Goal: Information Seeking & Learning: Learn about a topic

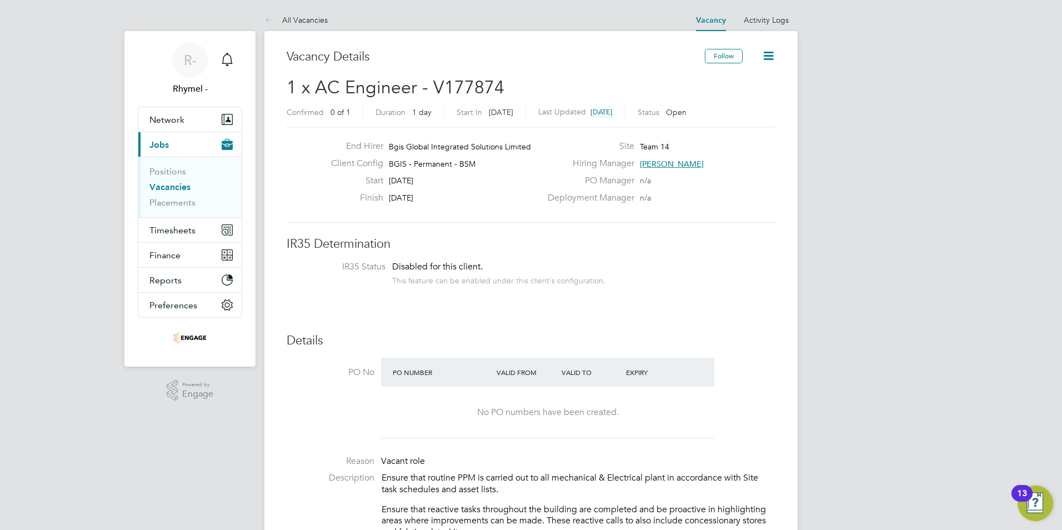
click at [172, 184] on link "Vacancies" at bounding box center [169, 187] width 41 height 11
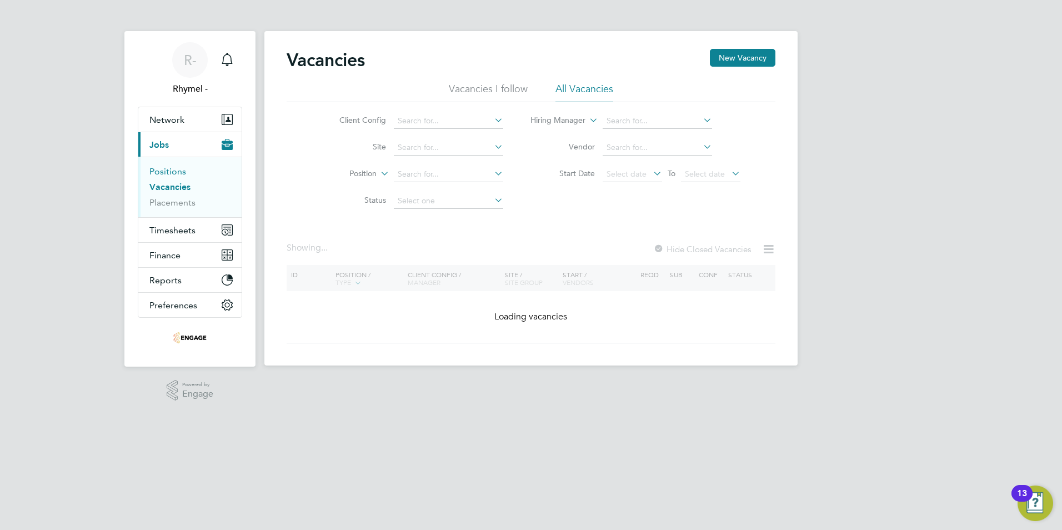
click at [164, 170] on link "Positions" at bounding box center [167, 171] width 37 height 11
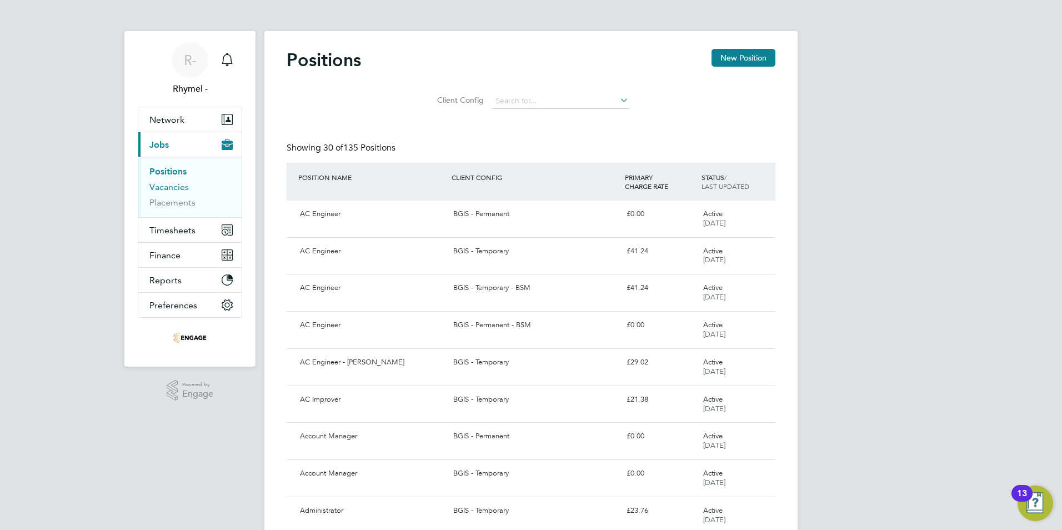
click at [175, 188] on link "Vacancies" at bounding box center [168, 187] width 39 height 11
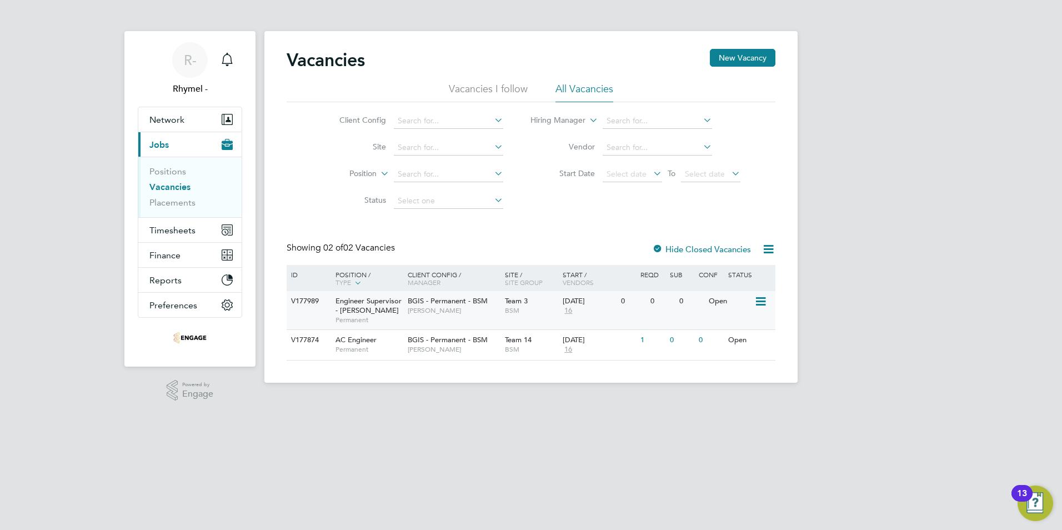
click at [370, 300] on span "Engineer Supervisor - Takeda" at bounding box center [368, 305] width 66 height 19
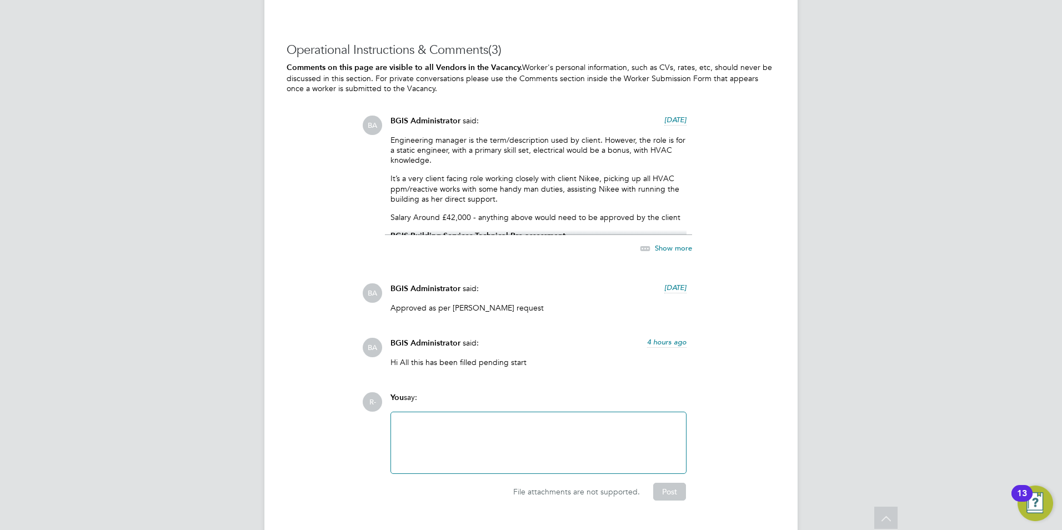
scroll to position [1637, 0]
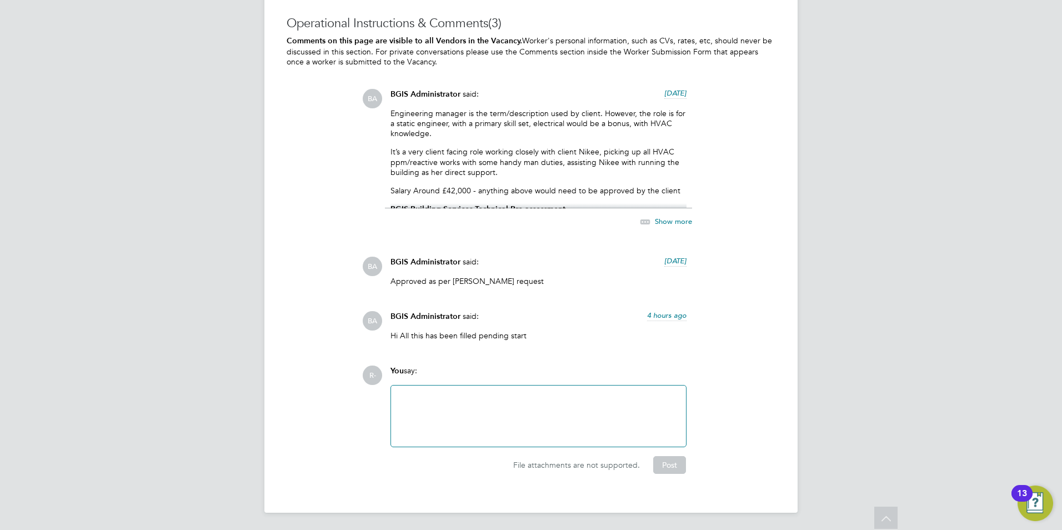
drag, startPoint x: 558, startPoint y: 180, endPoint x: 563, endPoint y: 187, distance: 8.3
click at [562, 187] on div "Engineering manager is the term/description used by client. However, the role i…" at bounding box center [538, 158] width 296 height 100
drag, startPoint x: 563, startPoint y: 187, endPoint x: 545, endPoint y: 244, distance: 60.1
click at [545, 244] on div "BA BGIS Administrator said: 20 days ago Engineering manager is the term/descrip…" at bounding box center [568, 219] width 413 height 260
drag, startPoint x: 545, startPoint y: 244, endPoint x: 468, endPoint y: 156, distance: 116.9
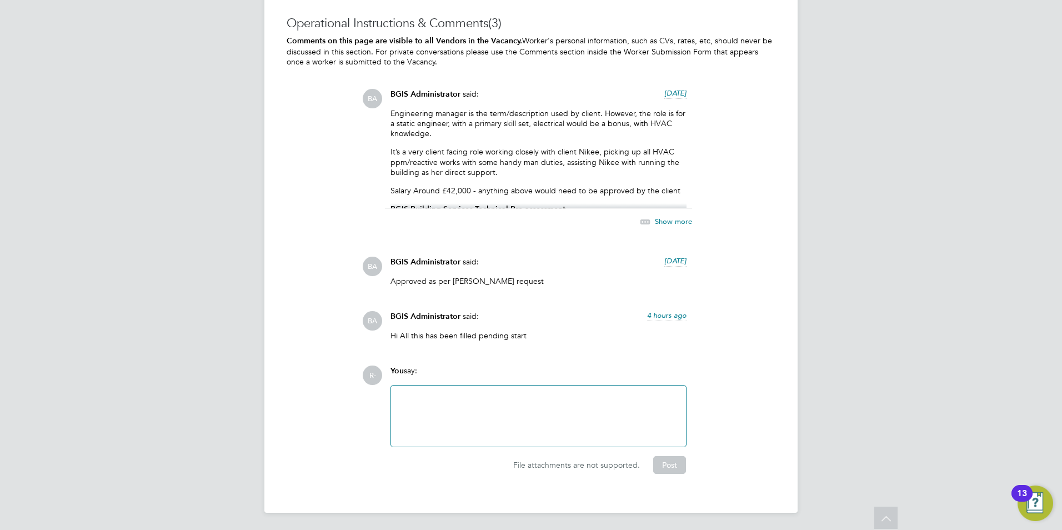
click at [468, 156] on p "It’s a very client facing role working closely with client Nikee, picking up al…" at bounding box center [538, 162] width 296 height 31
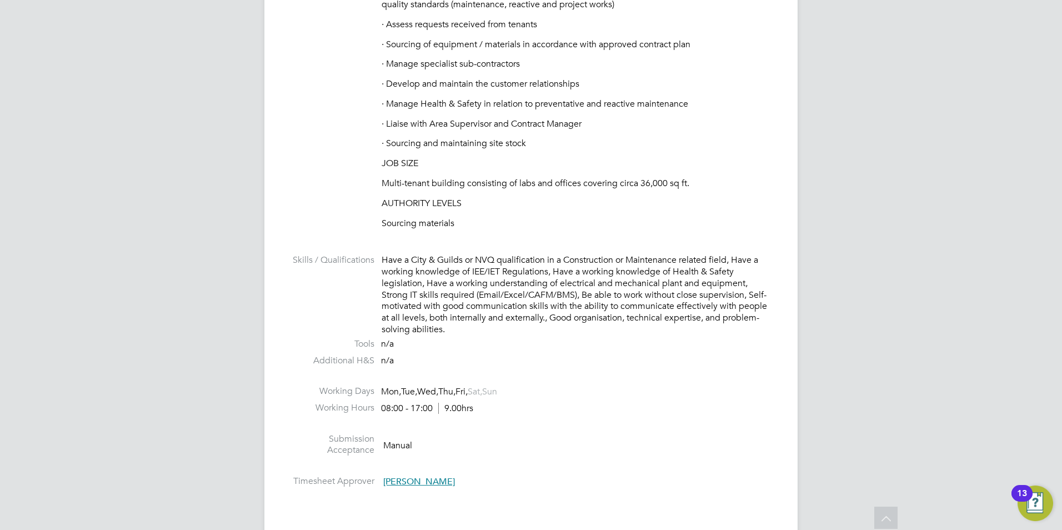
scroll to position [637, 0]
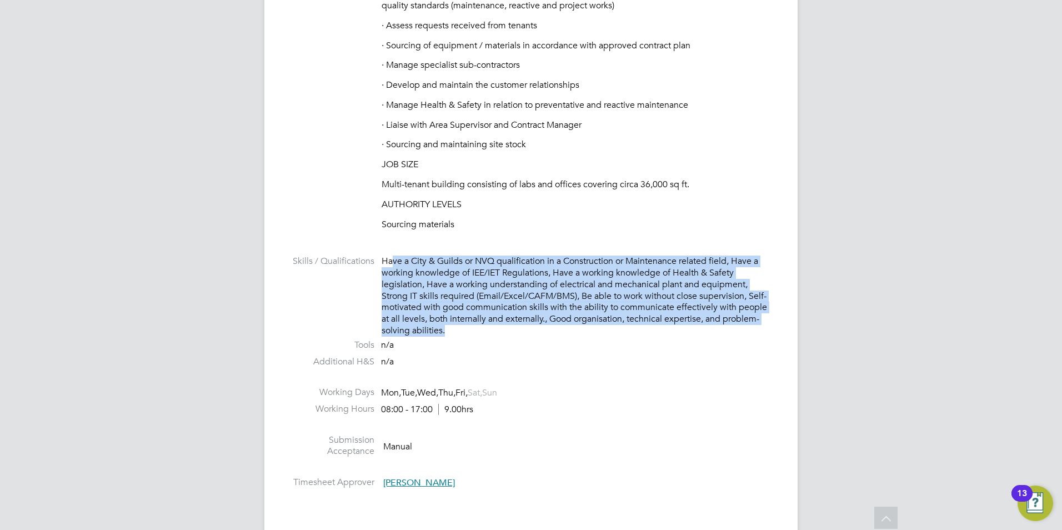
drag, startPoint x: 429, startPoint y: 268, endPoint x: 619, endPoint y: 326, distance: 198.1
click at [619, 326] on div "Have a City & Guilds or NVQ qualification in a Construction or Maintenance rela…" at bounding box center [578, 295] width 394 height 81
drag, startPoint x: 619, startPoint y: 326, endPoint x: 576, endPoint y: 318, distance: 43.6
click at [576, 318] on div "Have a City & Guilds or NVQ qualification in a Construction or Maintenance rela…" at bounding box center [578, 295] width 394 height 81
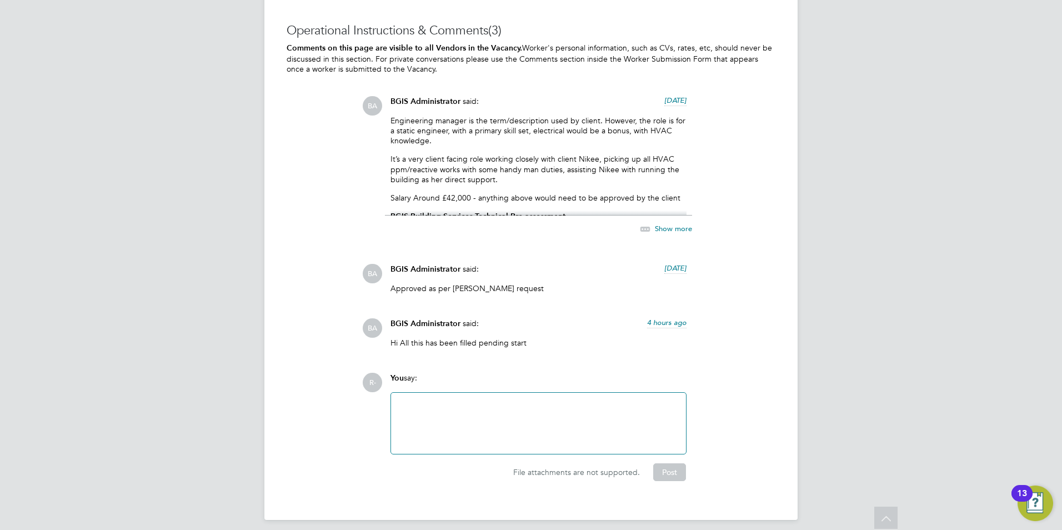
scroll to position [1637, 0]
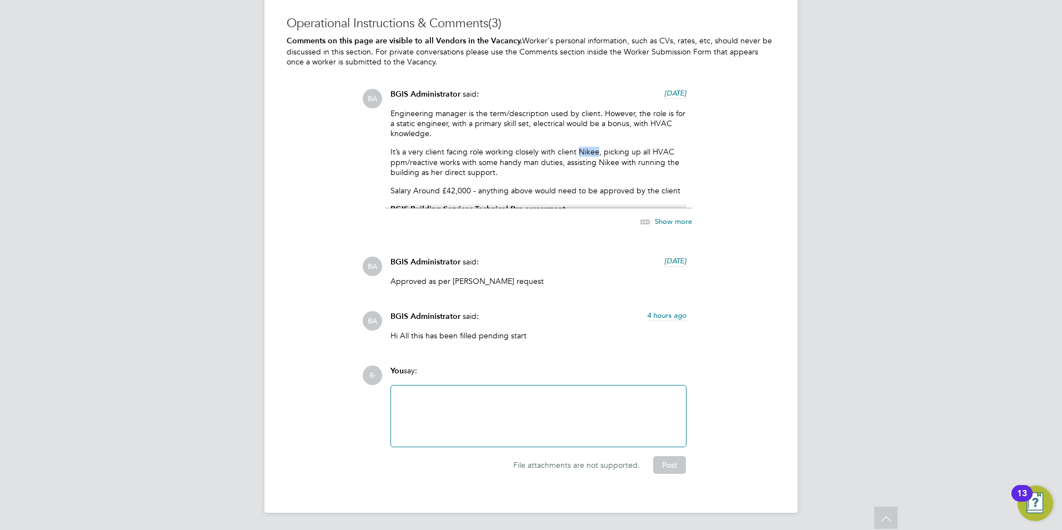
drag, startPoint x: 597, startPoint y: 147, endPoint x: 577, endPoint y: 149, distance: 20.1
click at [577, 149] on p "It’s a very client facing role working closely with client Nikee, picking up al…" at bounding box center [538, 162] width 296 height 31
copy p "Nikee"
click at [520, 195] on p "Salary Around £42,000 - anything above would need to be approved by the client" at bounding box center [538, 190] width 296 height 10
click at [475, 207] on strong "BGIS Building Services Technical Pre-assessment." at bounding box center [478, 208] width 177 height 9
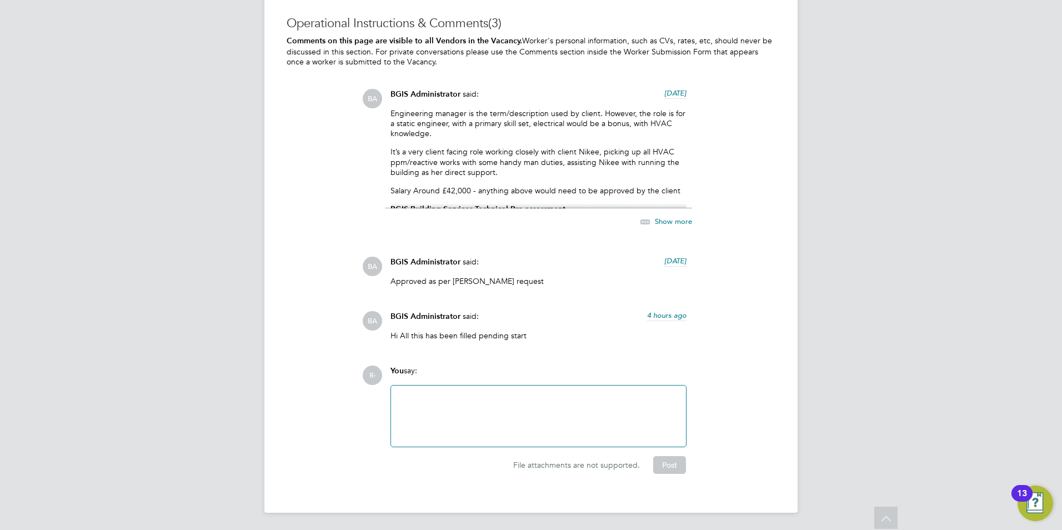
click at [480, 199] on div "Engineering manager is the term/description used by client. However, the role i…" at bounding box center [538, 158] width 296 height 100
drag, startPoint x: 501, startPoint y: 169, endPoint x: 579, endPoint y: 203, distance: 85.1
click at [579, 203] on div "BGIS Administrator said: 20 days ago Engineering manager is the term/descriptio…" at bounding box center [538, 164] width 307 height 151
copy div "It’s a very client facing role working closely with client Nikee, picking up al…"
click at [430, 413] on div at bounding box center [539, 416] width 282 height 48
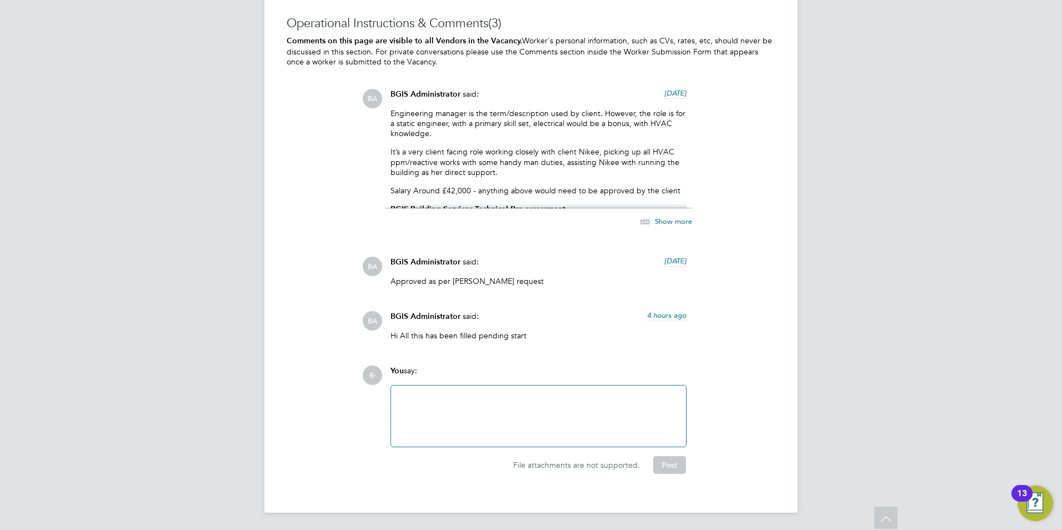
paste div
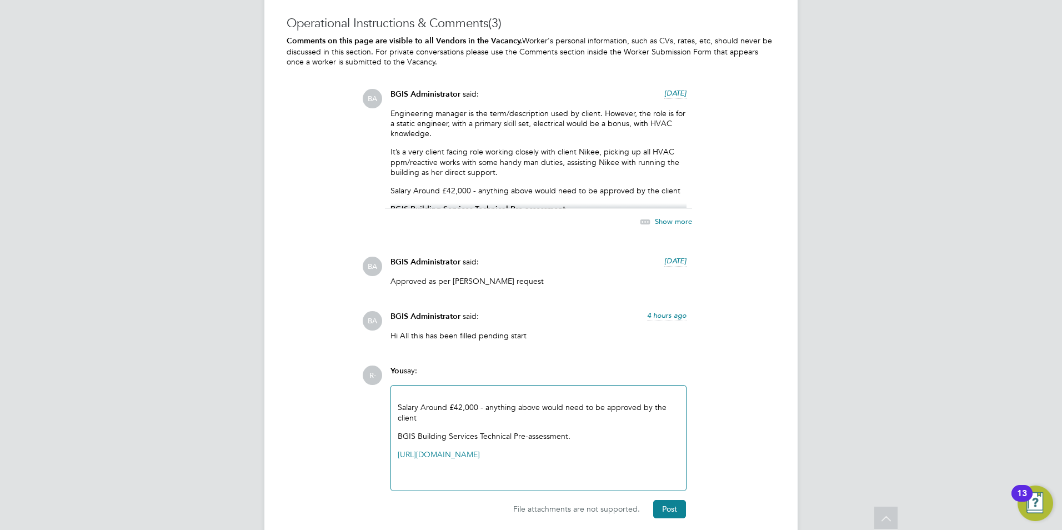
drag, startPoint x: 629, startPoint y: 457, endPoint x: 374, endPoint y: 347, distance: 277.6
click at [374, 347] on div "Operational Instructions & Comments (3) Comments on this page are visible to al…" at bounding box center [531, 267] width 489 height 503
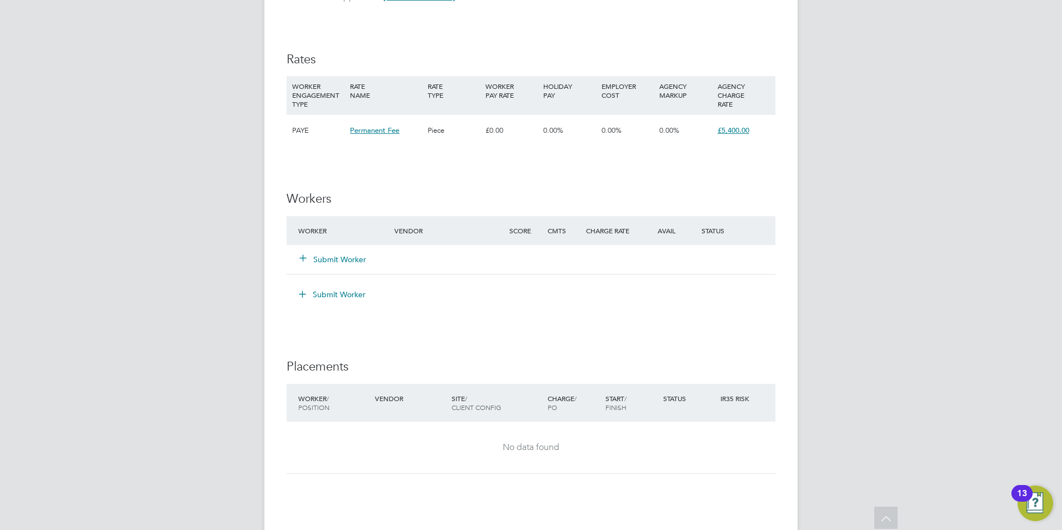
scroll to position [1024, 0]
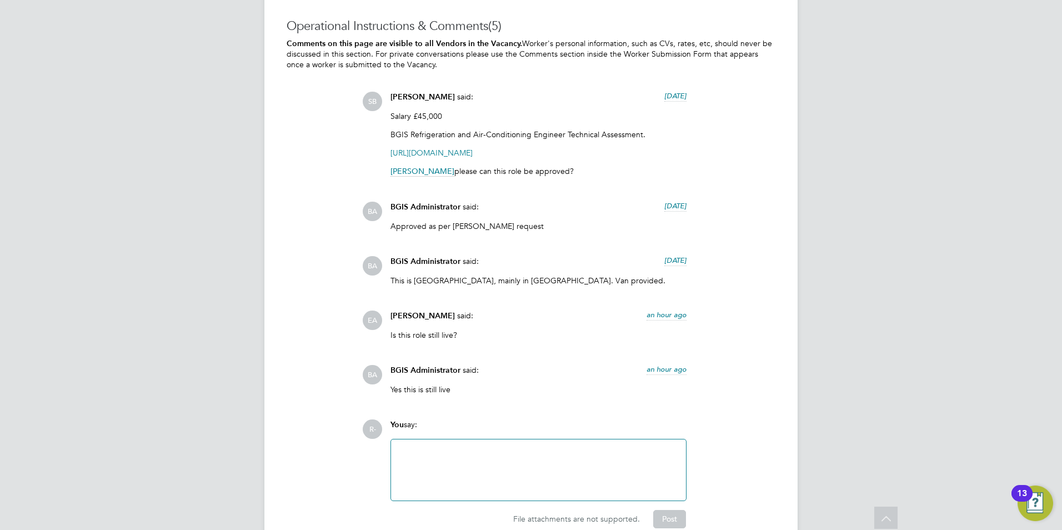
scroll to position [1966, 0]
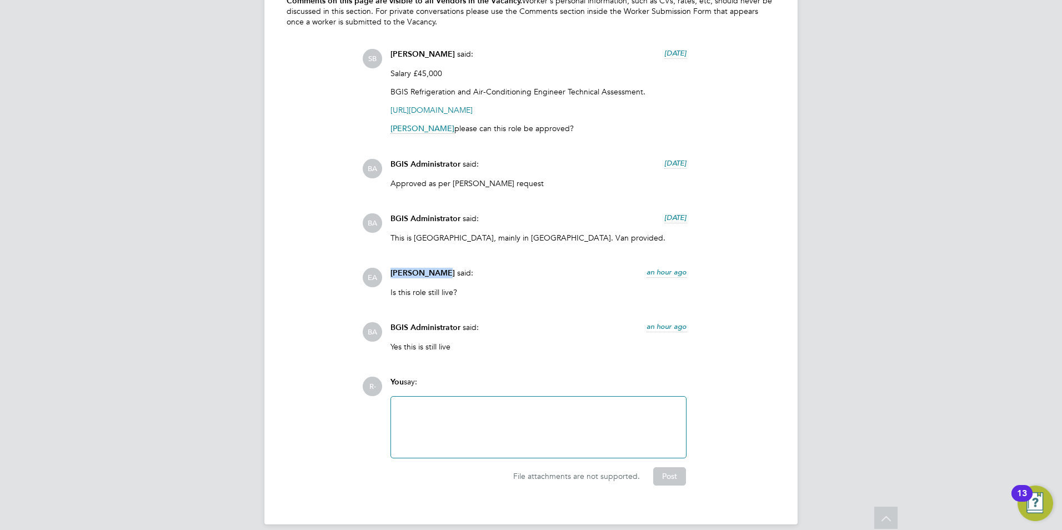
drag, startPoint x: 388, startPoint y: 259, endPoint x: 435, endPoint y: 261, distance: 47.2
click at [435, 268] on div "Ellis Andrew said: an hour ago Is this role still live? Show more" at bounding box center [538, 287] width 307 height 38
drag, startPoint x: 435, startPoint y: 261, endPoint x: 418, endPoint y: 262, distance: 16.7
copy span "[PERSON_NAME]"
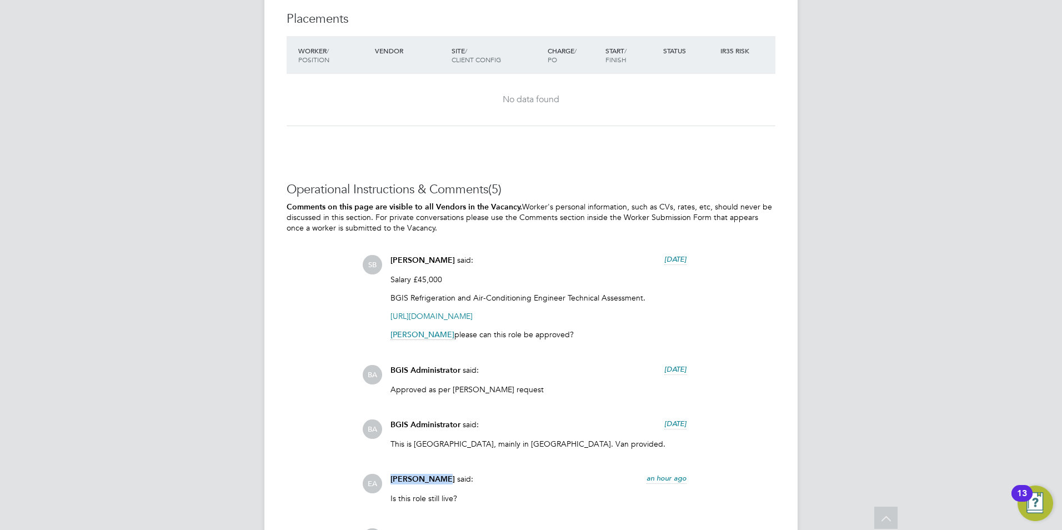
scroll to position [1744, 0]
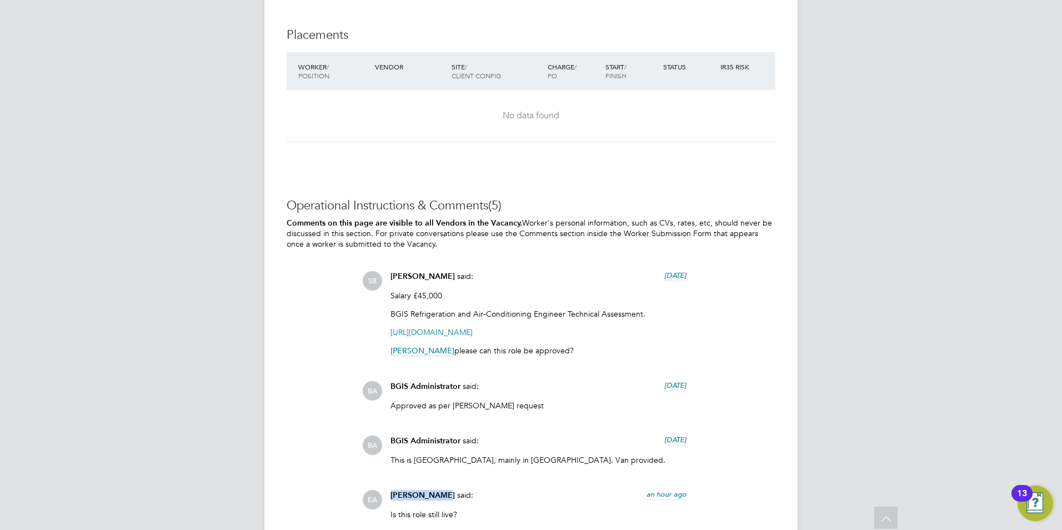
click at [438, 327] on link "[URL][DOMAIN_NAME]" at bounding box center [431, 332] width 82 height 10
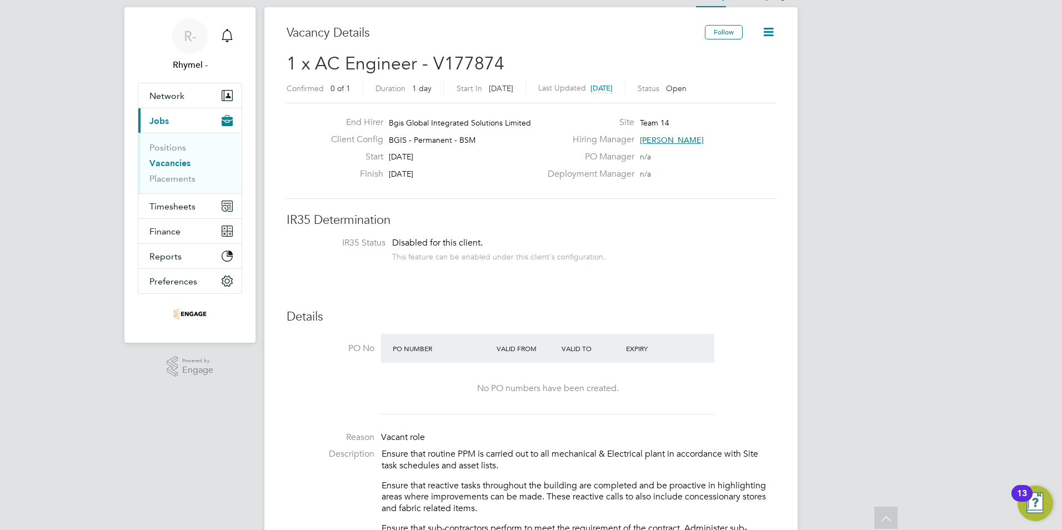
scroll to position [23, 0]
drag, startPoint x: 413, startPoint y: 65, endPoint x: 314, endPoint y: 62, distance: 99.4
click at [314, 62] on span "1 x AC Engineer - V177874" at bounding box center [396, 65] width 218 height 22
copy span "AC Engineer"
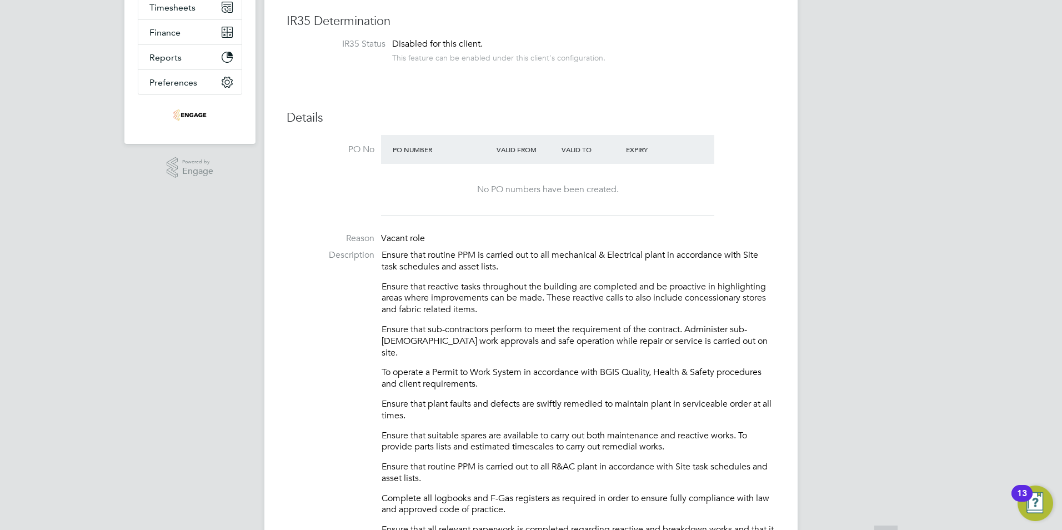
scroll to position [245, 0]
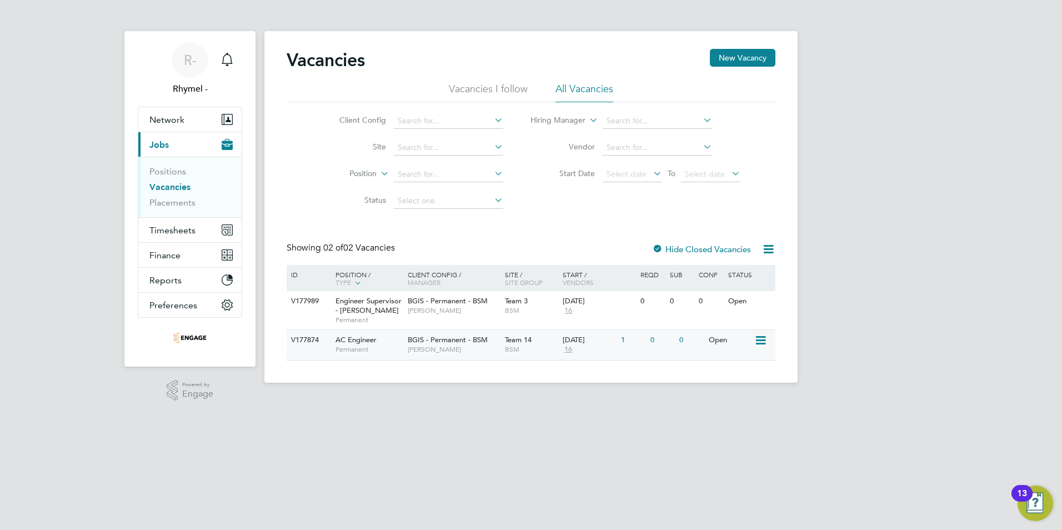
click at [353, 346] on span "Permanent" at bounding box center [368, 349] width 67 height 9
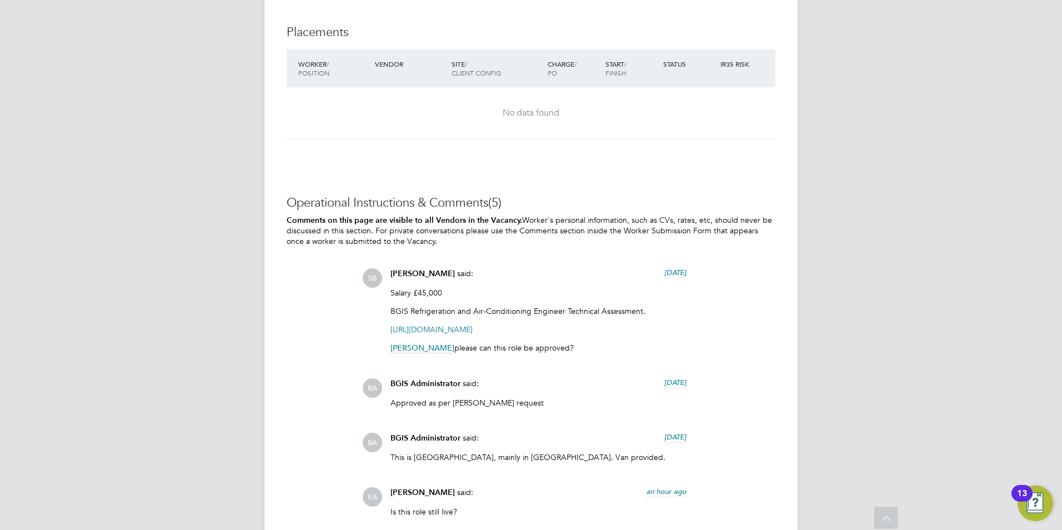
scroll to position [1966, 0]
